Goal: Task Accomplishment & Management: Manage account settings

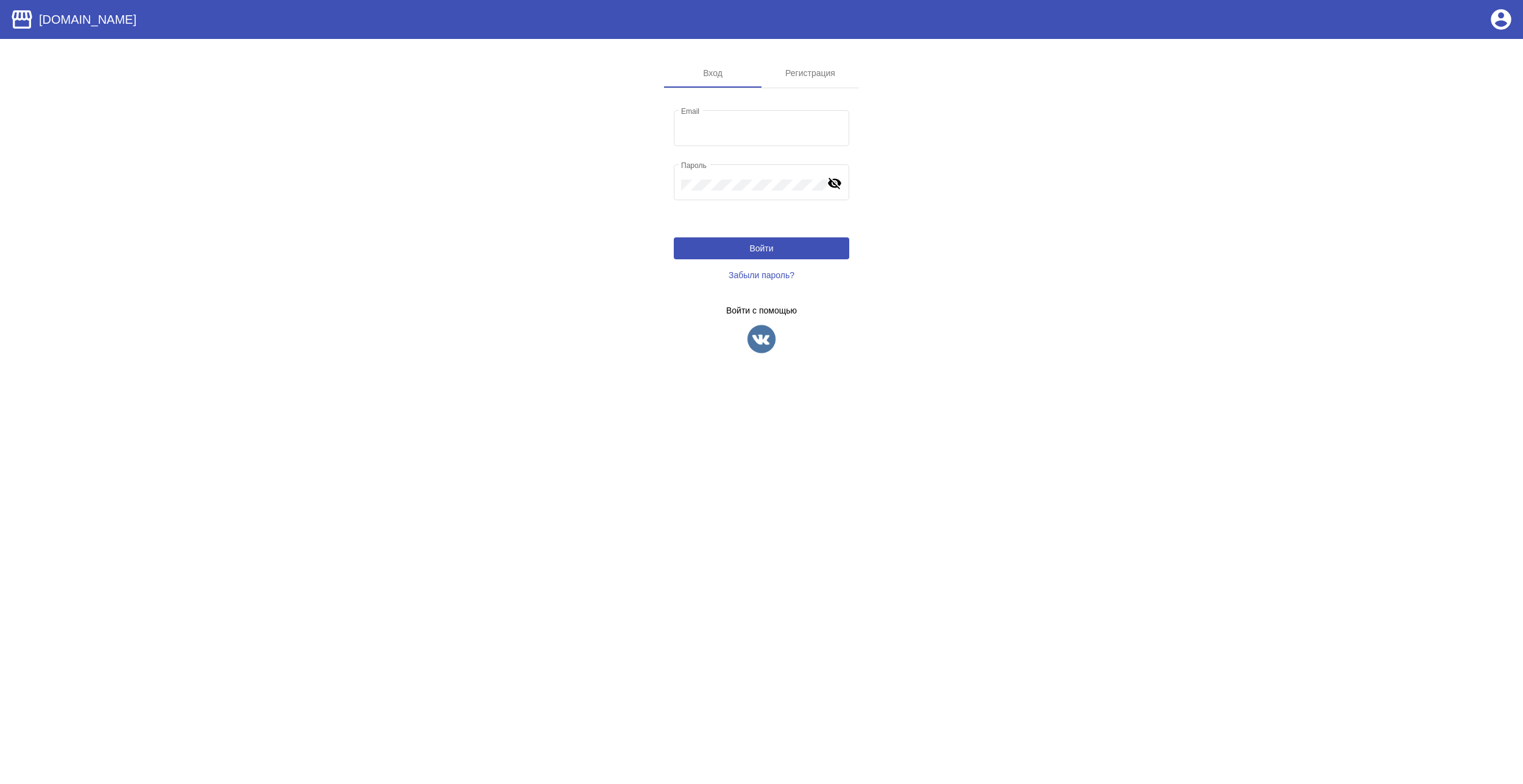
type input "[EMAIL_ADDRESS][DOMAIN_NAME]"
click at [766, 341] on img at bounding box center [761, 339] width 31 height 31
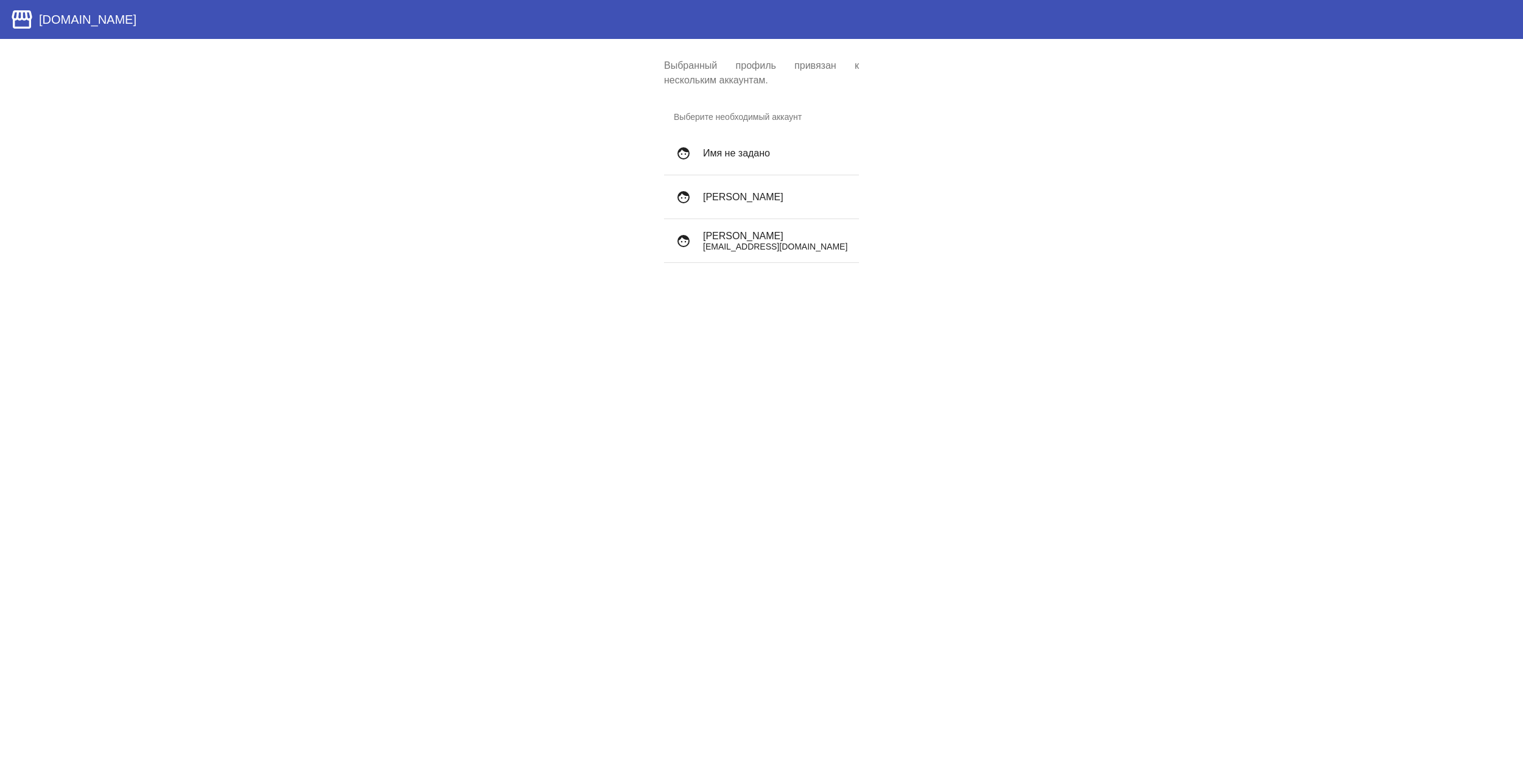
click at [783, 233] on h4 "Archibald Wetuicki" at bounding box center [776, 236] width 146 height 11
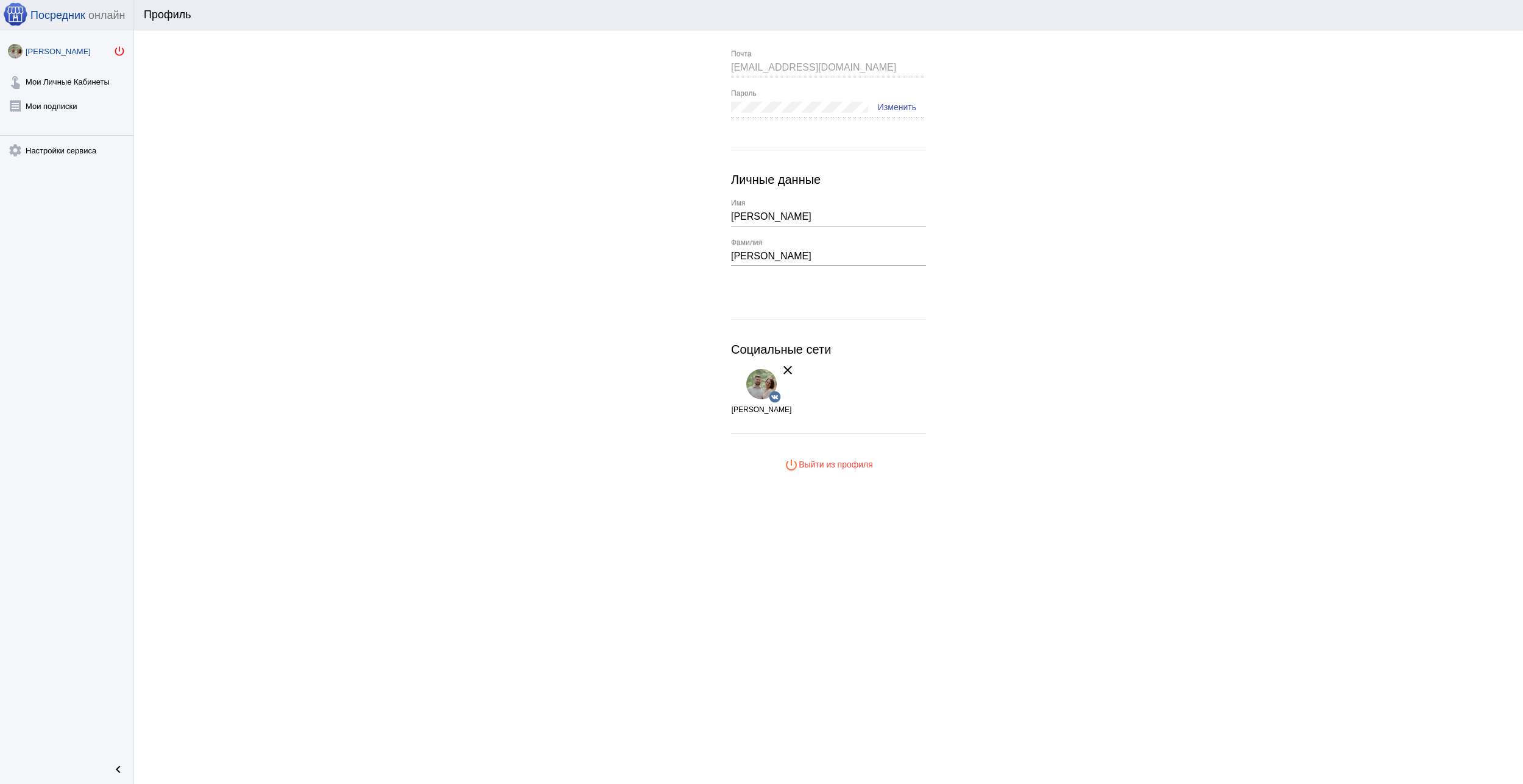
click at [120, 49] on mat-icon "power_settings_new" at bounding box center [119, 51] width 12 height 12
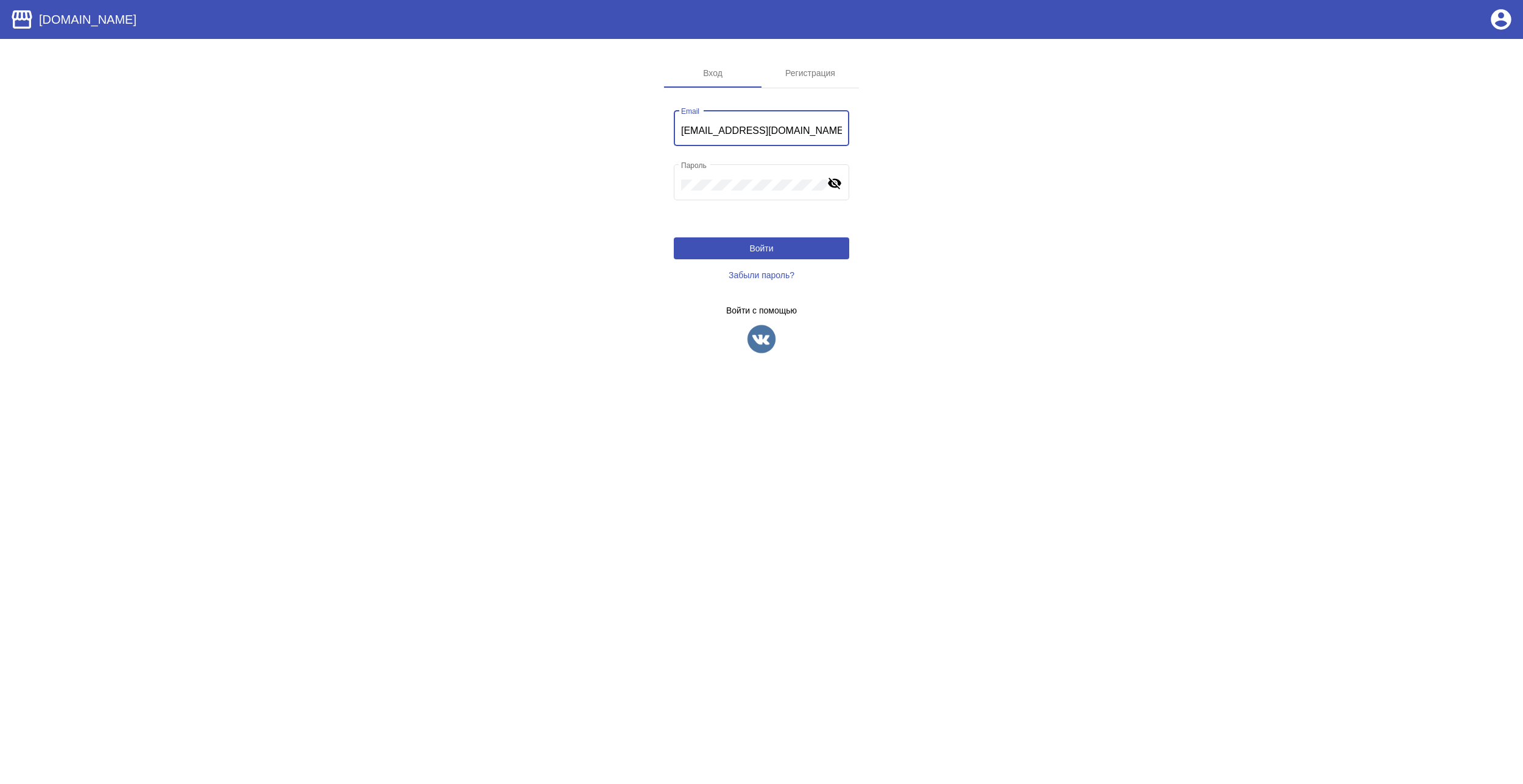
click at [801, 131] on input "[EMAIL_ADDRESS][DOMAIN_NAME]" at bounding box center [762, 131] width 161 height 11
click at [801, 131] on input "rogacheva_tanechka@mail.ru" at bounding box center [762, 131] width 161 height 11
type input "ф"
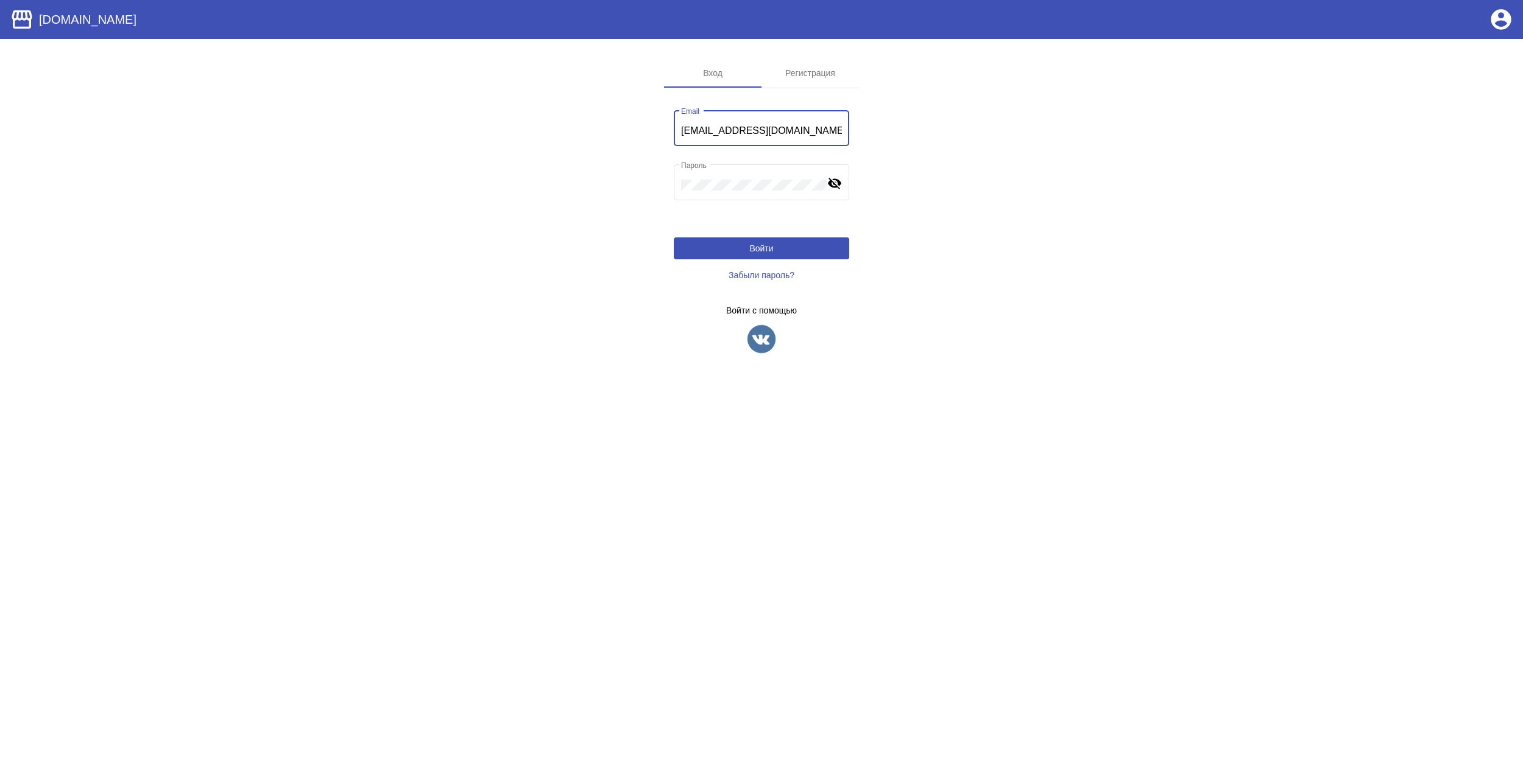
click at [815, 134] on input "amin_ishakov@i-cloud.com" at bounding box center [762, 131] width 161 height 11
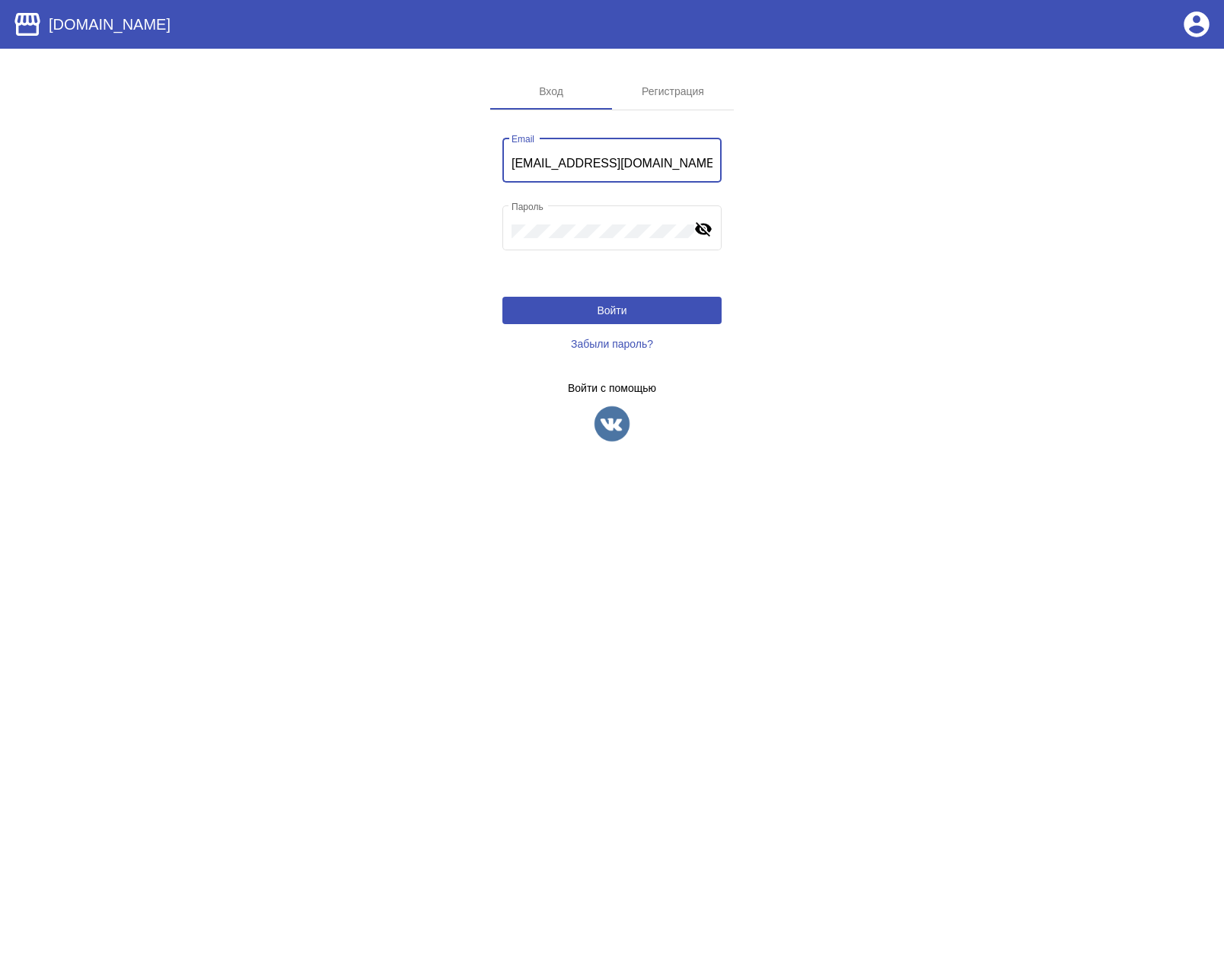
drag, startPoint x: 673, startPoint y: 162, endPoint x: 403, endPoint y: 168, distance: 270.1
click at [406, 168] on app-sign "Вход Регистрация amin_ishakov@i-cloud.com Email Пароль visibility_off Войти Заб…" at bounding box center [612, 269] width 1224 height 394
click at [705, 226] on mat-icon "visibility_off" at bounding box center [703, 228] width 19 height 19
click at [611, 315] on span "Войти" at bounding box center [612, 311] width 30 height 12
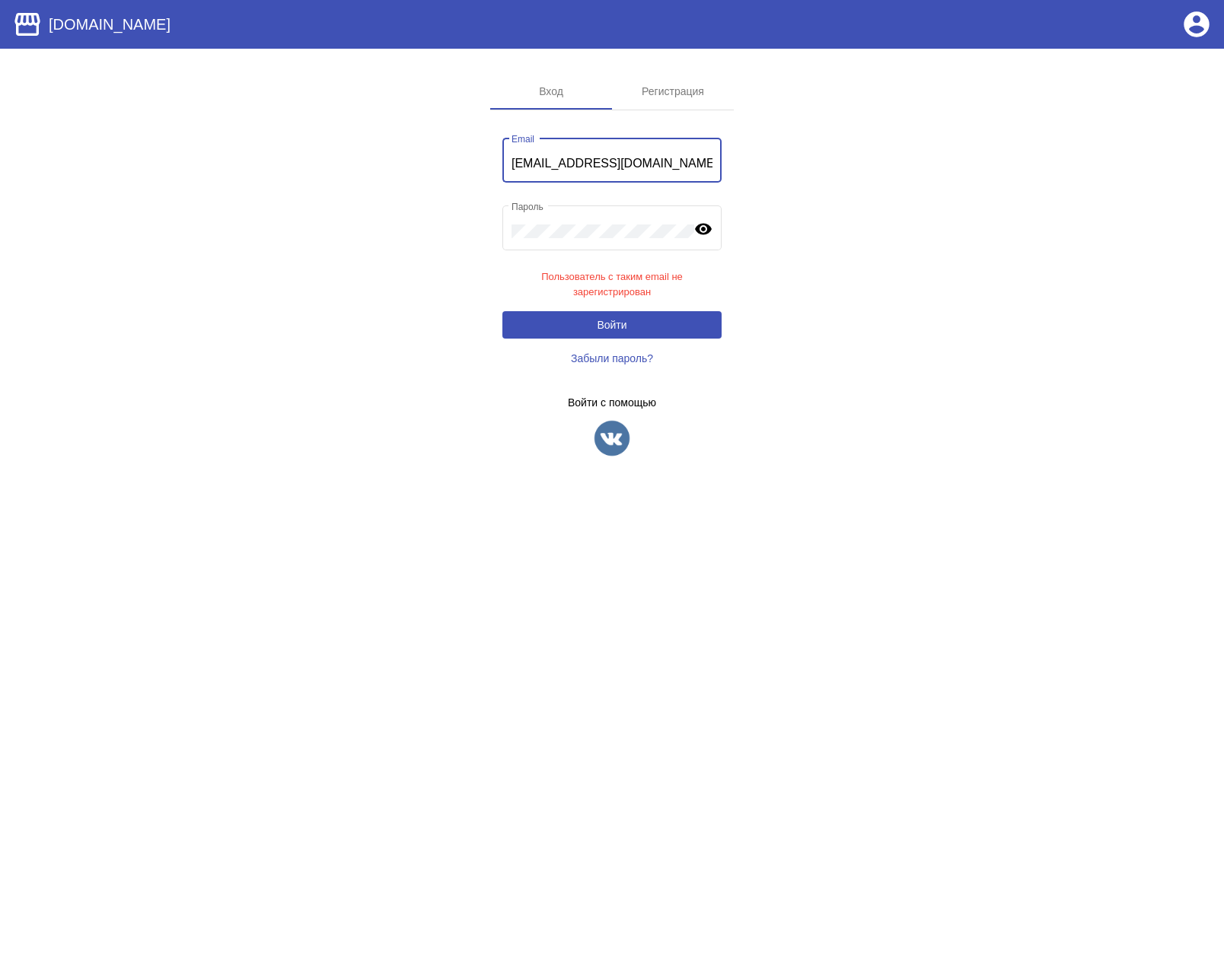
drag, startPoint x: 664, startPoint y: 163, endPoint x: 404, endPoint y: 156, distance: 260.1
click at [404, 156] on app-sign "Вход Регистрация amin_ishakov@i-cloud.com Email Пароль visibility Пользователь …" at bounding box center [612, 277] width 1224 height 408
click at [818, 271] on app-sign "Вход Регистрация amin_ishakov@i-cloud.com Email Пароль visibility Пользователь …" at bounding box center [612, 277] width 1224 height 408
drag, startPoint x: 670, startPoint y: 164, endPoint x: 366, endPoint y: 159, distance: 304.0
click at [366, 159] on app-sign "Вход Регистрация amin_ishakov@i-cloud.com Email Пароль visibility Пользователь …" at bounding box center [612, 277] width 1224 height 408
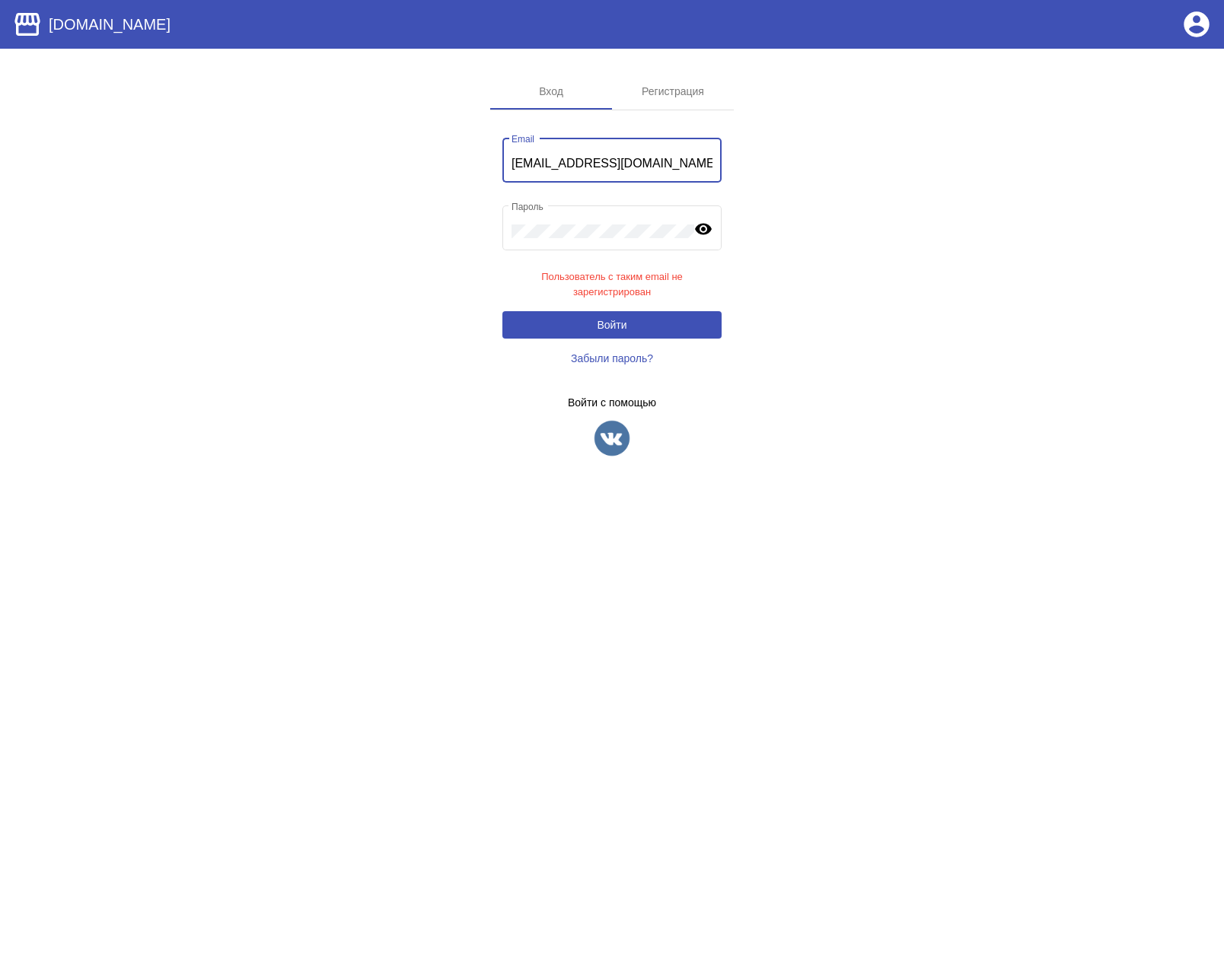
click at [561, 161] on input "amin_ishakov@i-cloud.com" at bounding box center [612, 163] width 201 height 14
click at [653, 159] on input "amin_isakov@i-cloud.com" at bounding box center [612, 163] width 201 height 14
click at [653, 159] on input "amin_isakov@i-cloud.com" at bounding box center [612, 163] width 201 height 14
type input "amin_isakov@i-cloud.com"
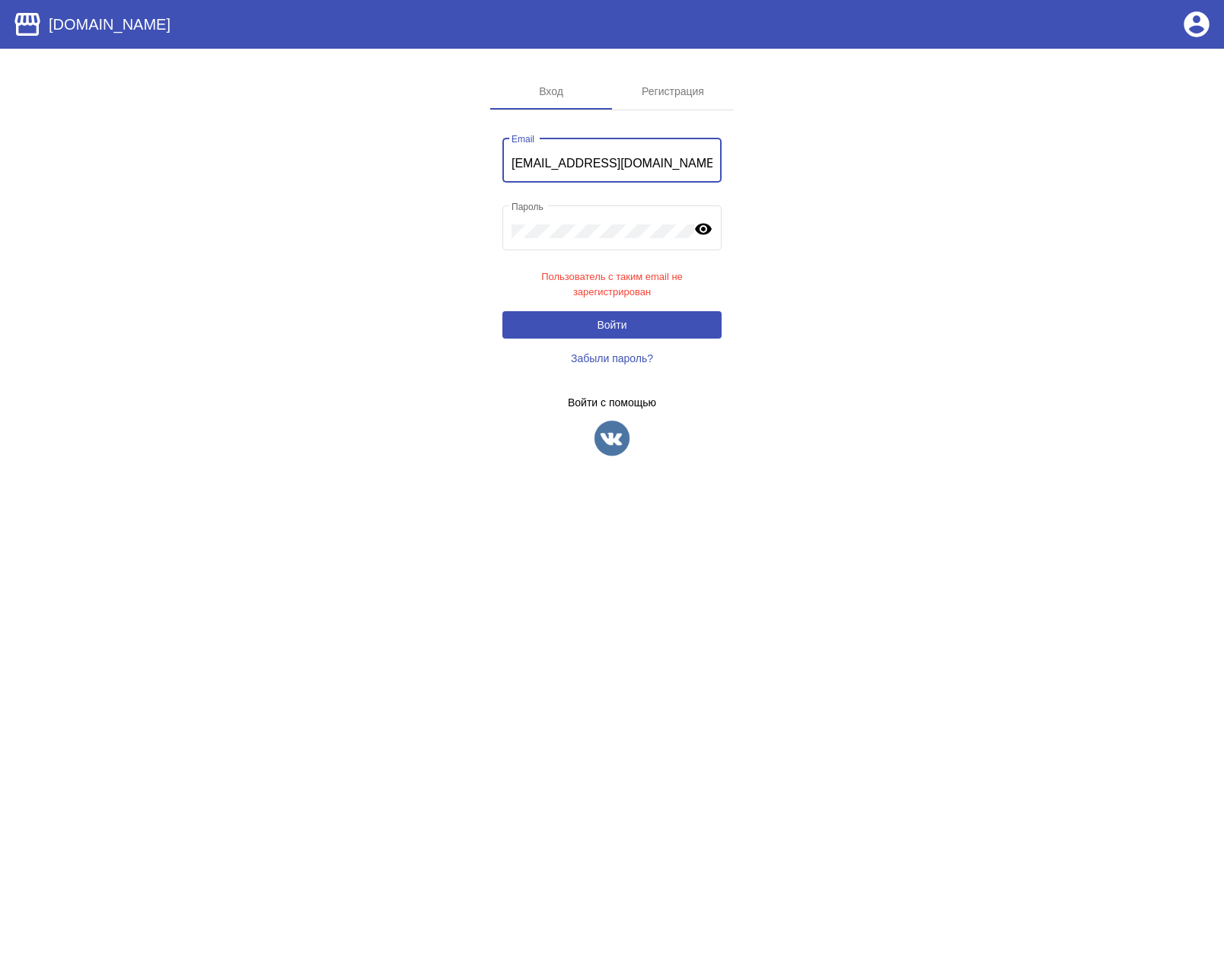
click at [845, 294] on app-sign "Вход Регистрация amin_isakov@i-cloud.com Email Пароль visibility Пользователь с…" at bounding box center [612, 277] width 1224 height 408
click at [686, 324] on button "Войти" at bounding box center [612, 324] width 219 height 27
click at [673, 164] on input "amin_isakov@i-cloud.com" at bounding box center [612, 163] width 201 height 14
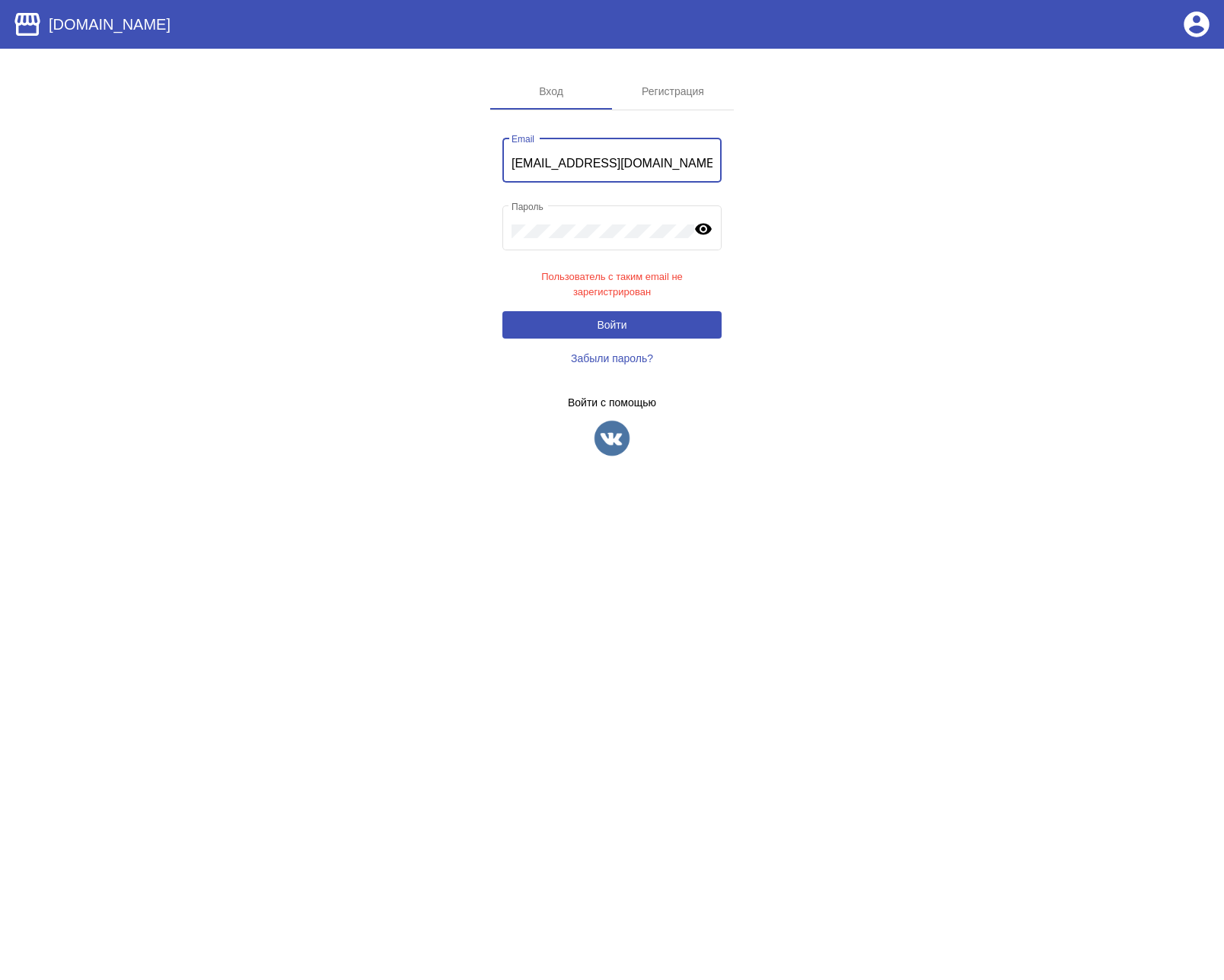
click at [594, 168] on input "amin_isakov@i-cloud.com" at bounding box center [612, 163] width 201 height 14
click at [673, 168] on input "amin_isakov@i-cloud.com" at bounding box center [612, 163] width 201 height 14
click at [682, 326] on button "Войти" at bounding box center [612, 324] width 219 height 27
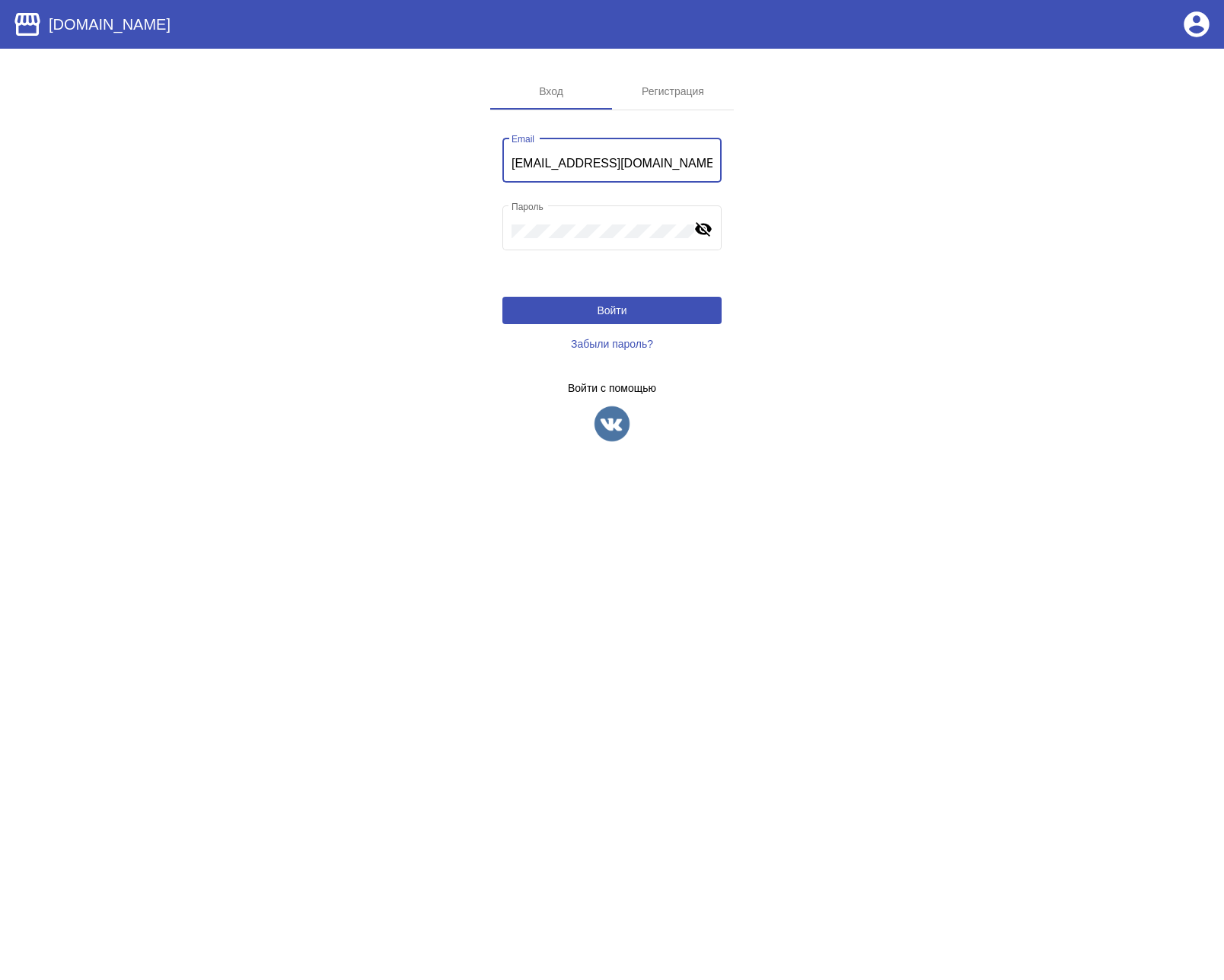
click at [679, 168] on input "[EMAIL_ADDRESS][DOMAIN_NAME]" at bounding box center [612, 163] width 201 height 14
click at [679, 166] on input "[EMAIL_ADDRESS][DOMAIN_NAME]" at bounding box center [612, 163] width 201 height 14
paste input "[EMAIL_ADDRESS][DOMAIN_NAME]"
click at [865, 217] on app-sign "Вход Регистрация [EMAIL_ADDRESS][DOMAIN_NAME] Email Пароль visibility_off Войти…" at bounding box center [612, 269] width 1224 height 394
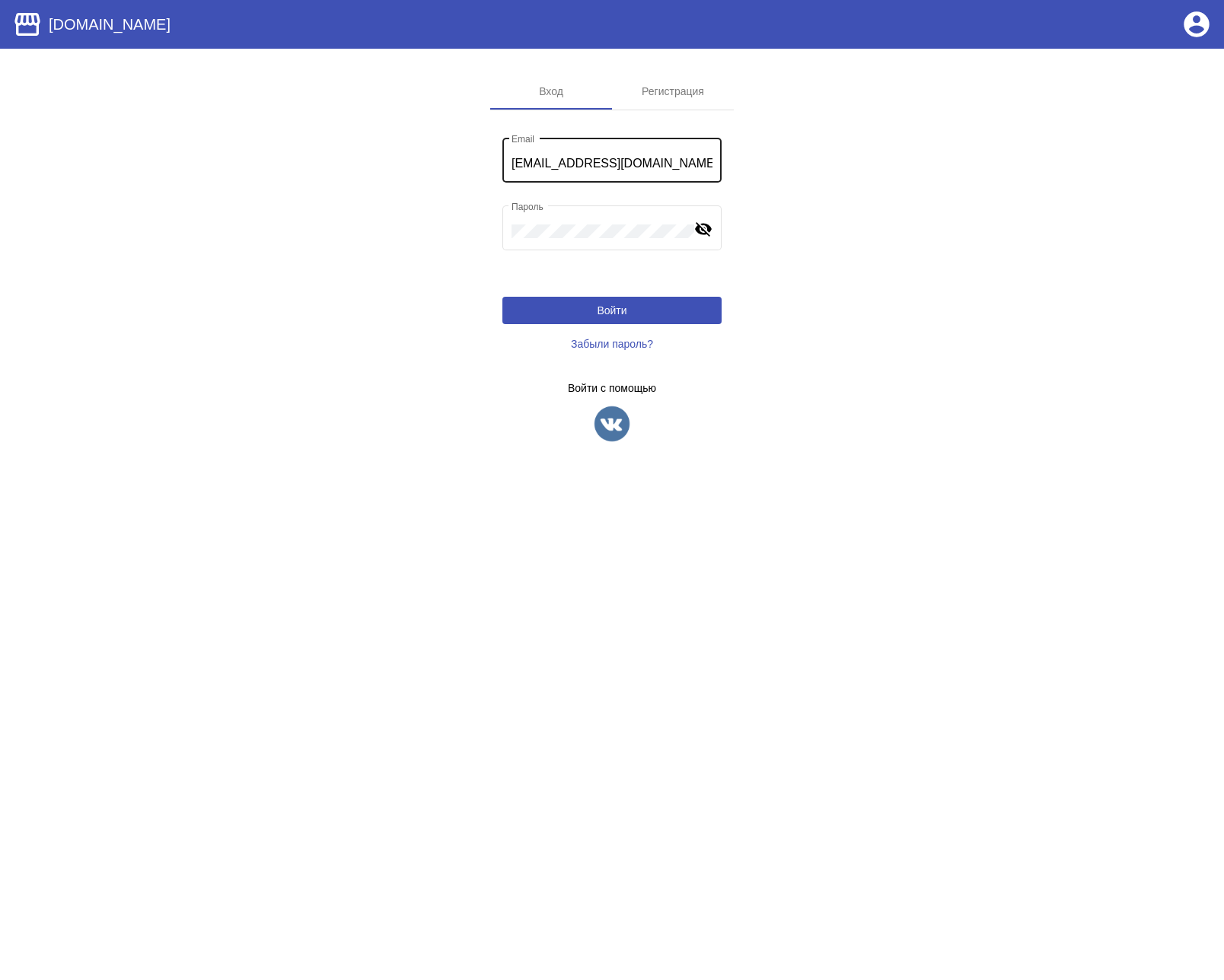
click at [595, 159] on input "[EMAIL_ADDRESS][DOMAIN_NAME]" at bounding box center [612, 163] width 201 height 14
click at [890, 247] on app-sign "Вход Регистрация [EMAIL_ADDRESS][DOMAIN_NAME] Email Пароль visibility_off Войти…" at bounding box center [612, 269] width 1224 height 394
click at [646, 320] on button "Войти" at bounding box center [612, 310] width 219 height 27
click at [676, 164] on input "amin_isakov@icloud.com" at bounding box center [612, 163] width 201 height 14
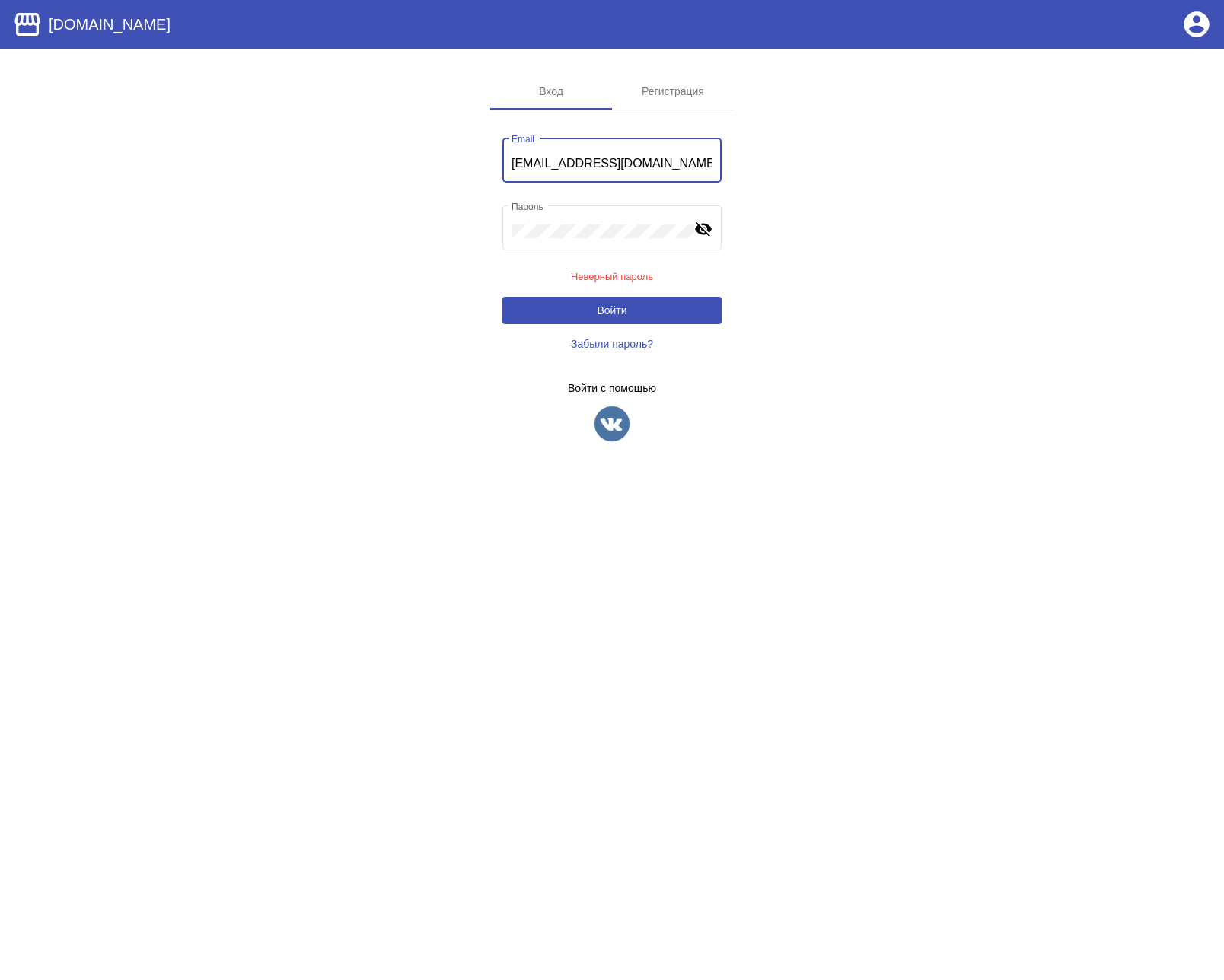
click at [676, 164] on input "amin_isakov@icloud.com" at bounding box center [612, 163] width 201 height 14
click at [572, 166] on input "amin_isakov@icloud.com" at bounding box center [612, 163] width 201 height 14
click at [549, 159] on input "amin_isakov@icloud.com" at bounding box center [612, 163] width 201 height 14
type input "amin_isakov@icloud.com"
click at [650, 159] on input "amin_isakov@icloud.com" at bounding box center [612, 163] width 201 height 14
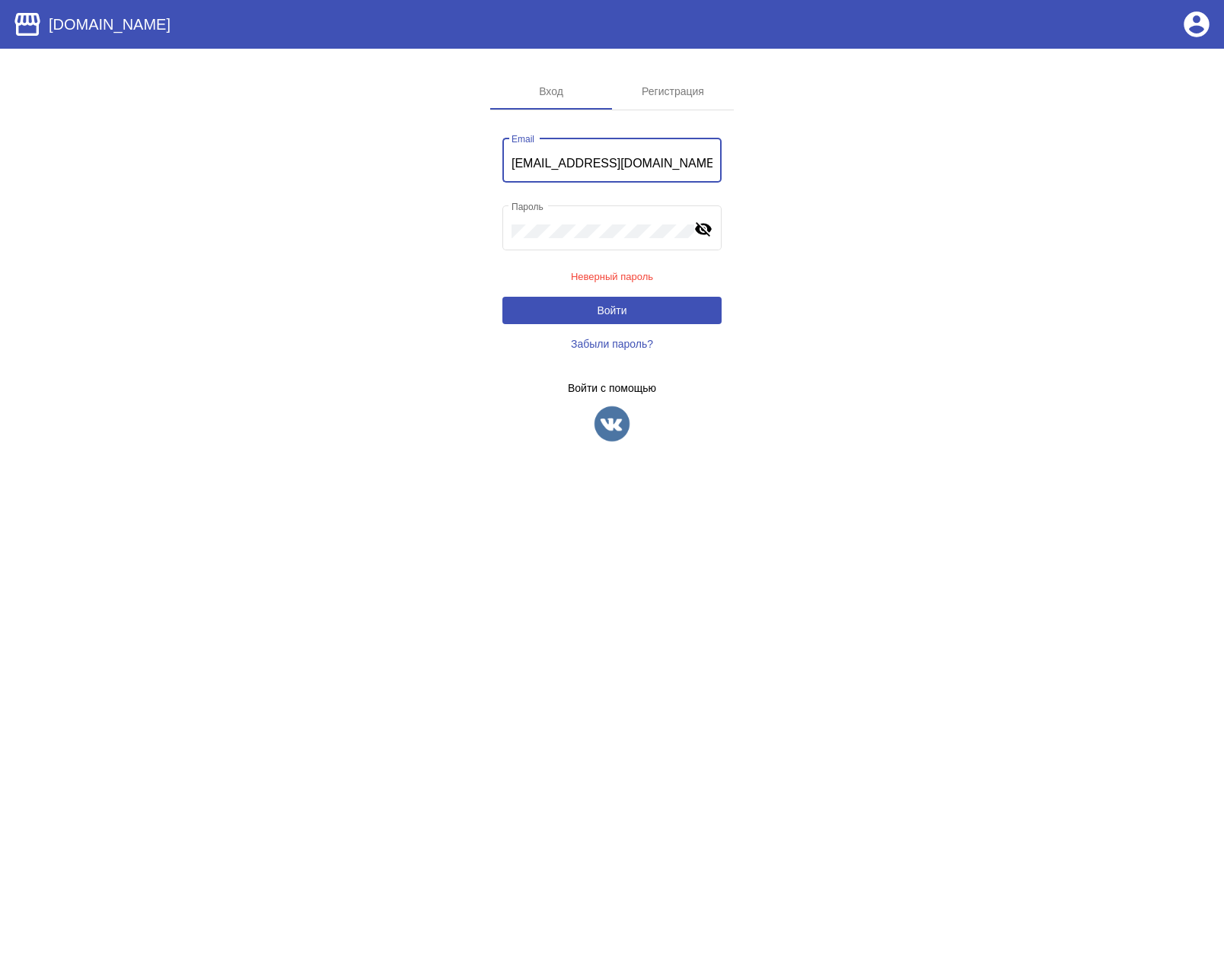
click at [650, 159] on input "amin_isakov@icloud.com" at bounding box center [612, 163] width 201 height 14
click at [728, 366] on mat-tab-body at bounding box center [612, 288] width 243 height 357
click at [698, 226] on mat-icon "visibility_off" at bounding box center [703, 228] width 19 height 19
click at [816, 247] on app-sign "Вход Регистрация amin_isakov@icloud.com Email Пароль visibility Неверный пароль…" at bounding box center [612, 269] width 1224 height 394
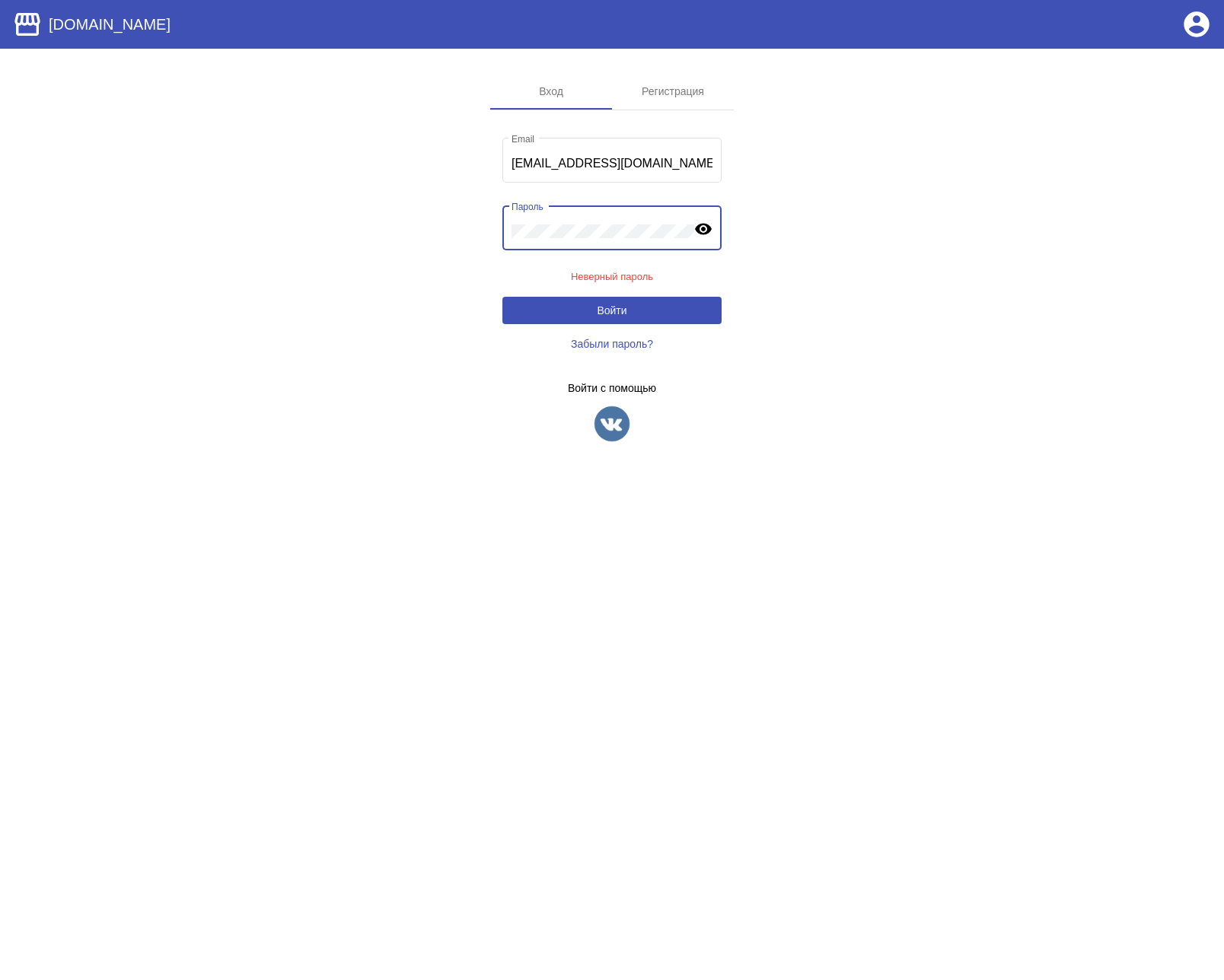
click at [509, 230] on div "Пароль visibility" at bounding box center [612, 226] width 219 height 48
click at [649, 317] on button "Войти" at bounding box center [612, 310] width 219 height 27
click at [426, 226] on app-sign "Вход Регистрация amin_isakov@icloud.com Email Пароль visibility Неверный пароль…" at bounding box center [612, 269] width 1224 height 394
click at [622, 317] on button "Войти" at bounding box center [612, 310] width 219 height 27
click at [664, 169] on input "amin_isakov@icloud.com" at bounding box center [612, 163] width 201 height 14
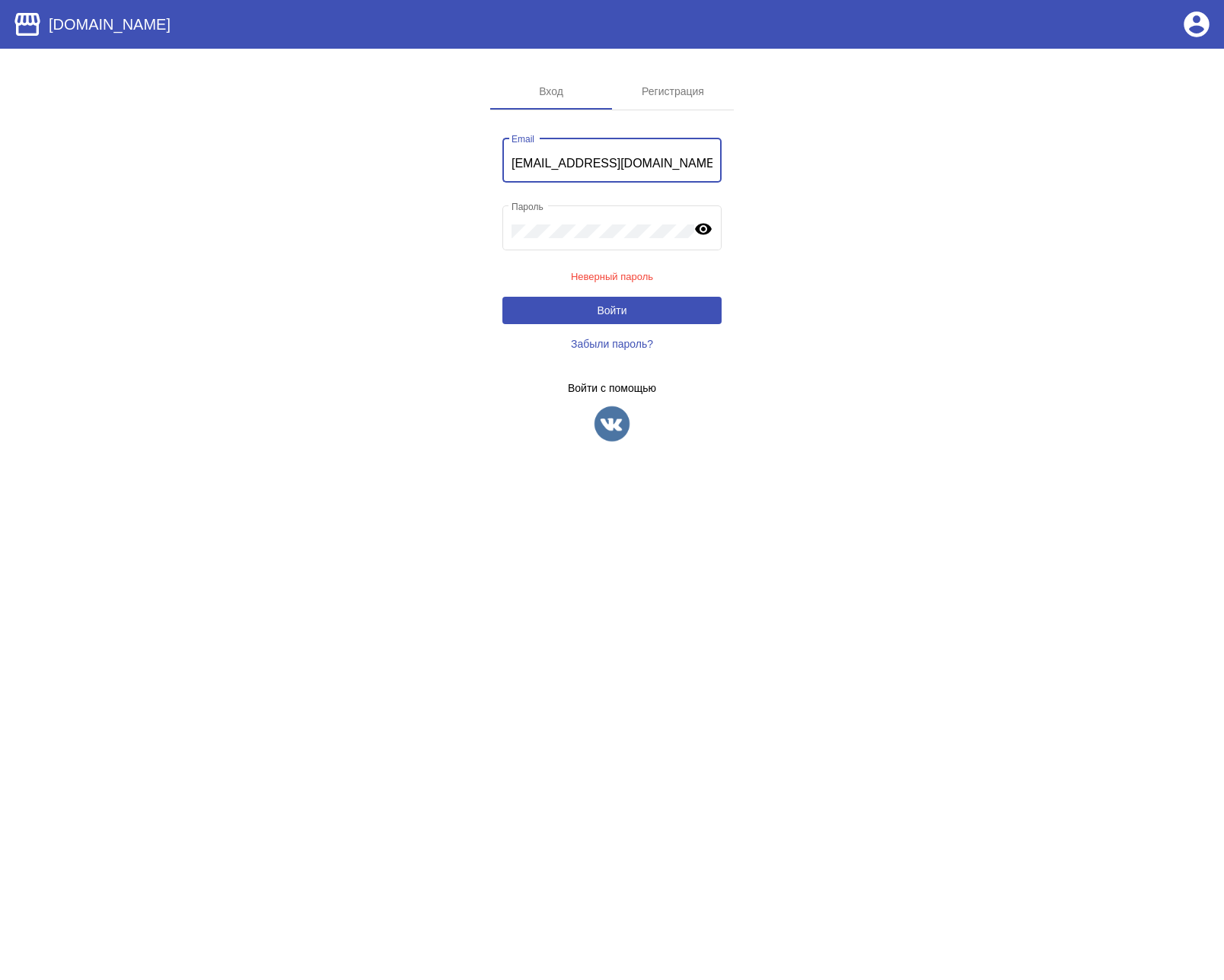
click at [664, 168] on input "amin_isakov@icloud.com" at bounding box center [612, 163] width 201 height 14
click at [627, 344] on span "Забыли пароль?" at bounding box center [612, 343] width 82 height 12
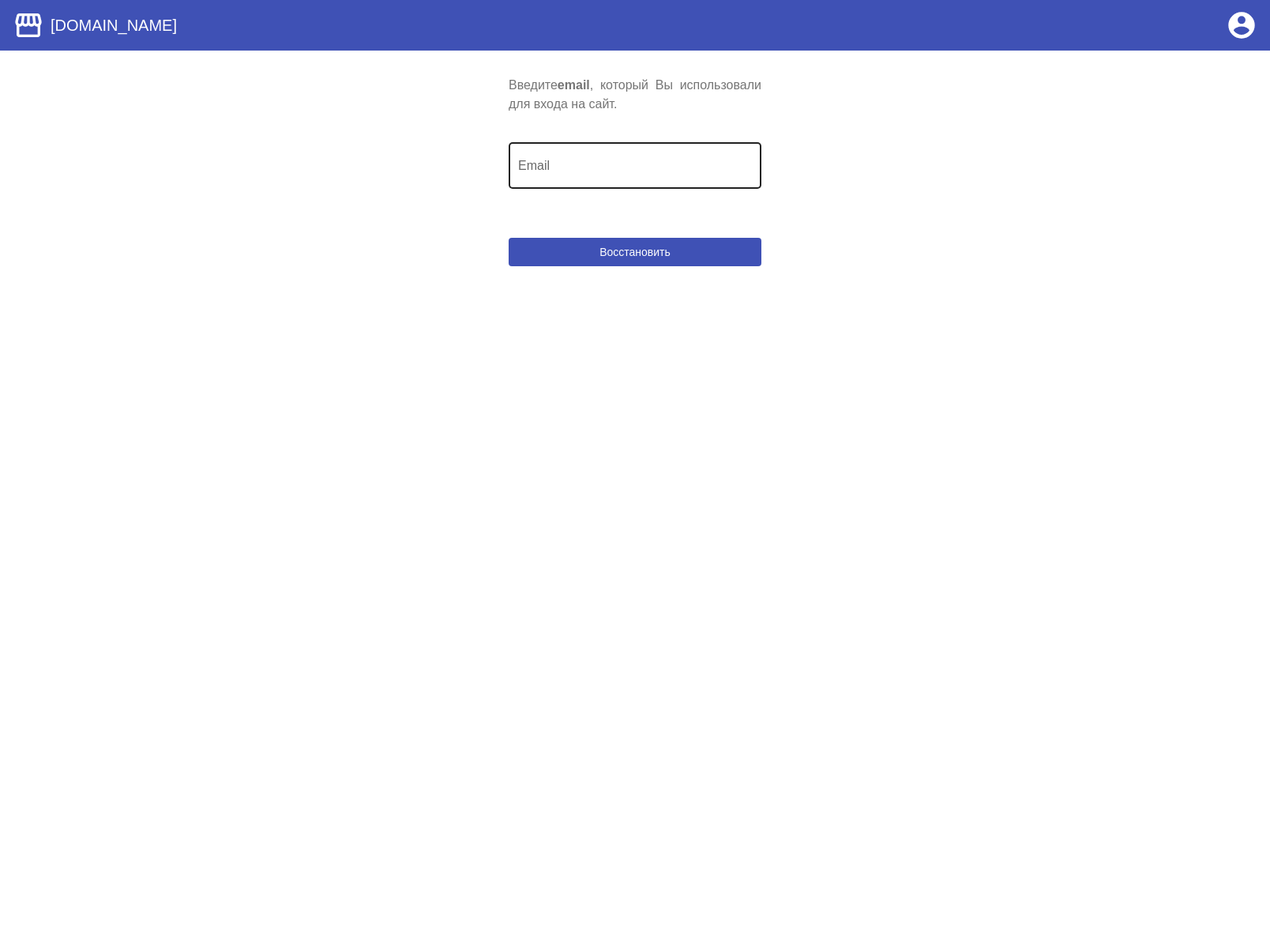
click at [596, 155] on div "Email" at bounding box center [635, 164] width 234 height 49
paste input "amin_isakov@icloud.com"
type input "amin_isakov@icloud.com"
click at [658, 256] on span "Восстановить" at bounding box center [635, 252] width 71 height 13
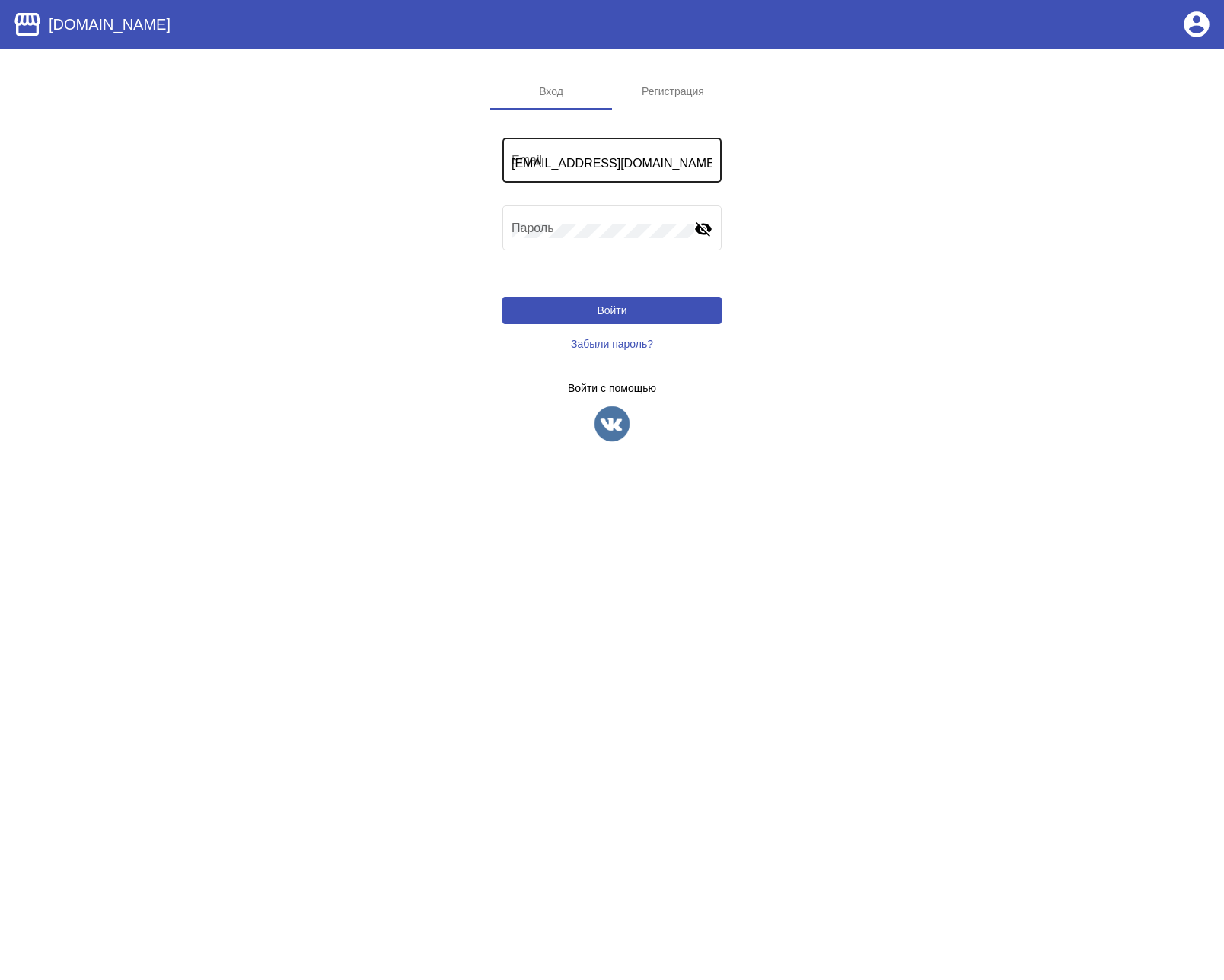
click at [649, 147] on div "rogacheva_tanechka@mail.ru Email" at bounding box center [612, 158] width 201 height 48
click at [683, 154] on div "rogacheva_tanechka@mail.ru Email" at bounding box center [612, 158] width 201 height 48
click at [683, 153] on div "rogacheva_tanechka@mail.ru Email" at bounding box center [612, 158] width 201 height 48
click at [683, 156] on div "rogacheva_tanechka@mail.ru Email" at bounding box center [612, 158] width 201 height 48
click at [679, 159] on input "rogacheva_tanechka@mail.ru" at bounding box center [612, 163] width 201 height 14
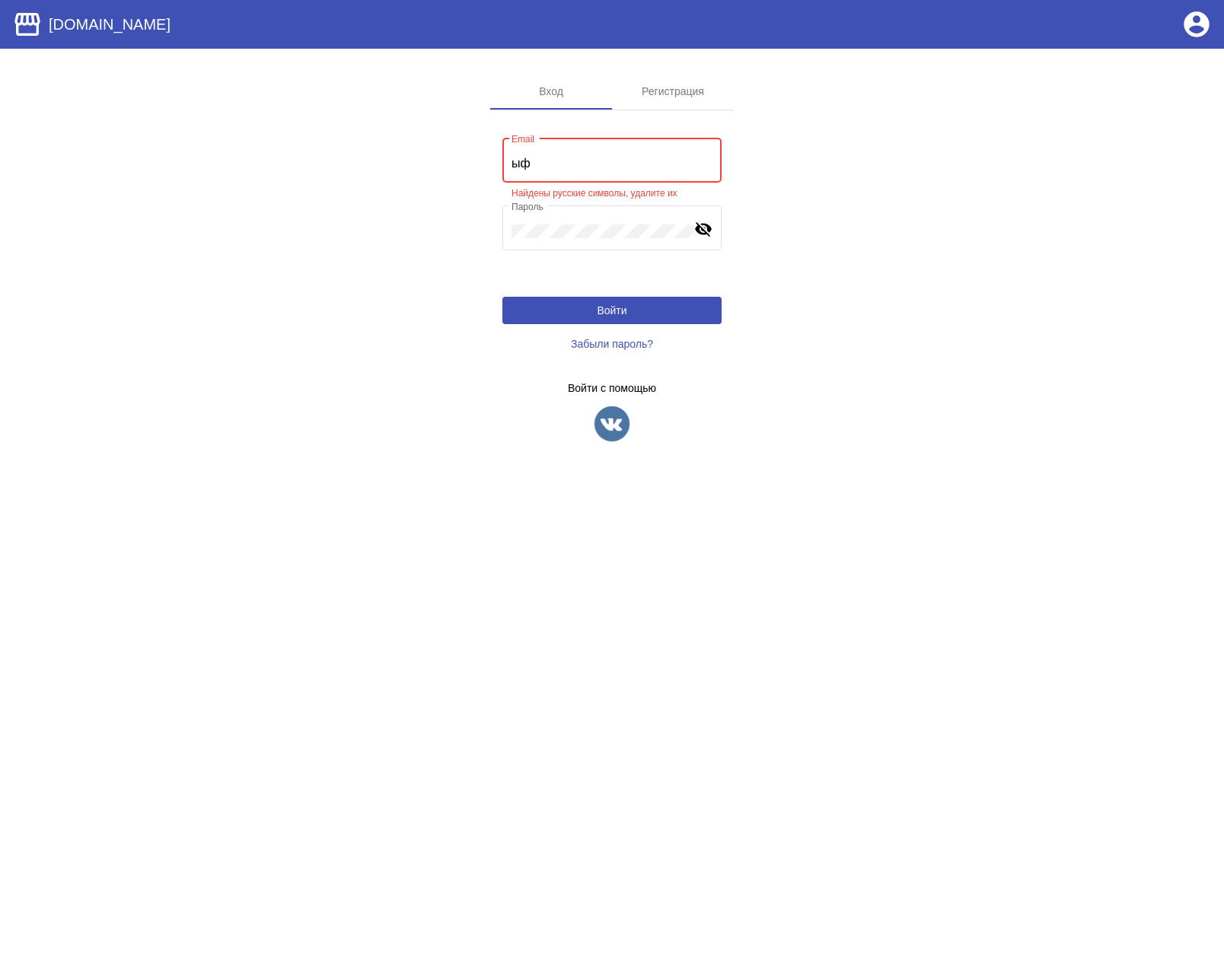
type input "ы"
click at [612, 342] on span "Забыли пароль?" at bounding box center [612, 343] width 82 height 12
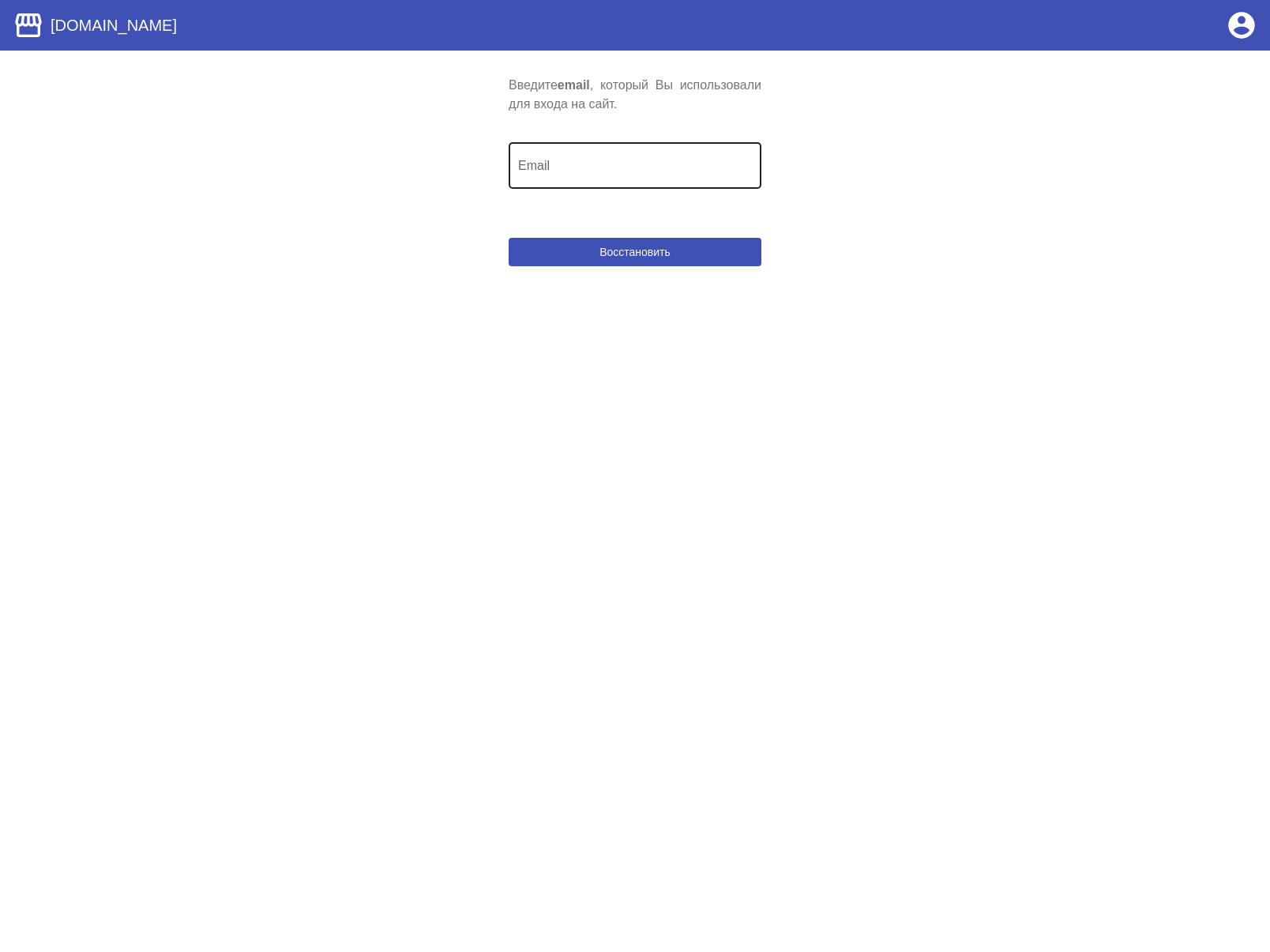
click at [605, 149] on div "Email" at bounding box center [635, 164] width 234 height 49
type input "sadamcheg1996@gmail.com"
click at [609, 248] on span "Восстановить" at bounding box center [635, 252] width 71 height 13
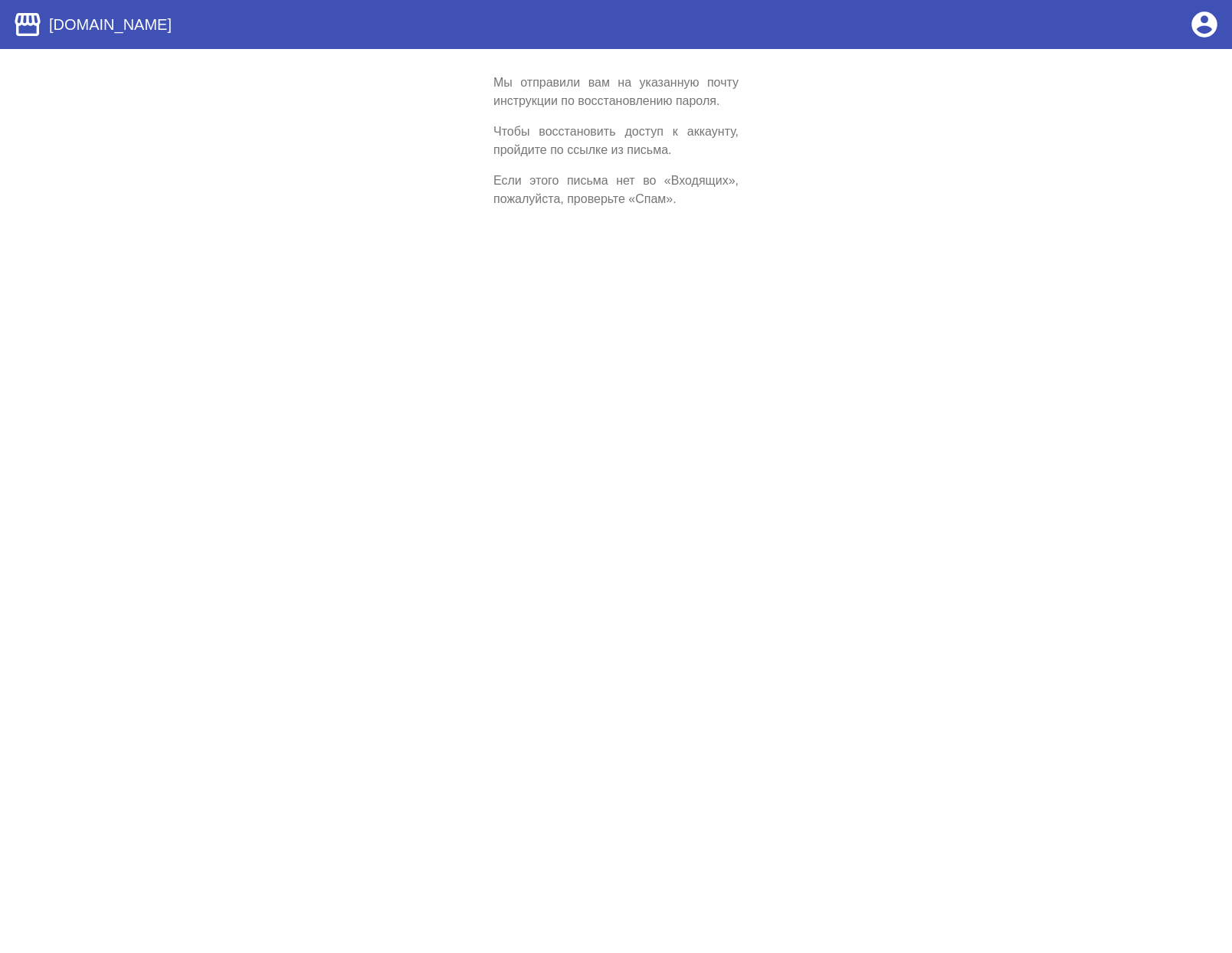
click at [435, 233] on html "storefront Посредник.онлайн account_circle Мы отправили вам на указанную почту …" at bounding box center [616, 116] width 1232 height 233
